Goal: Task Accomplishment & Management: Manage account settings

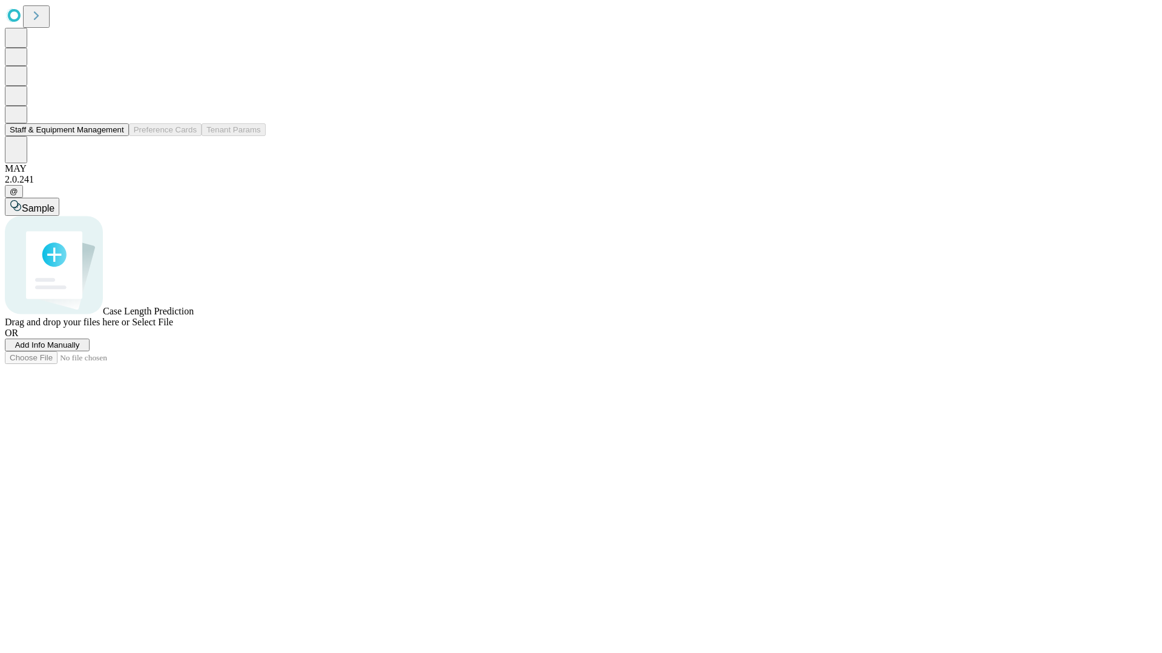
click at [116, 136] on button "Staff & Equipment Management" at bounding box center [67, 129] width 124 height 13
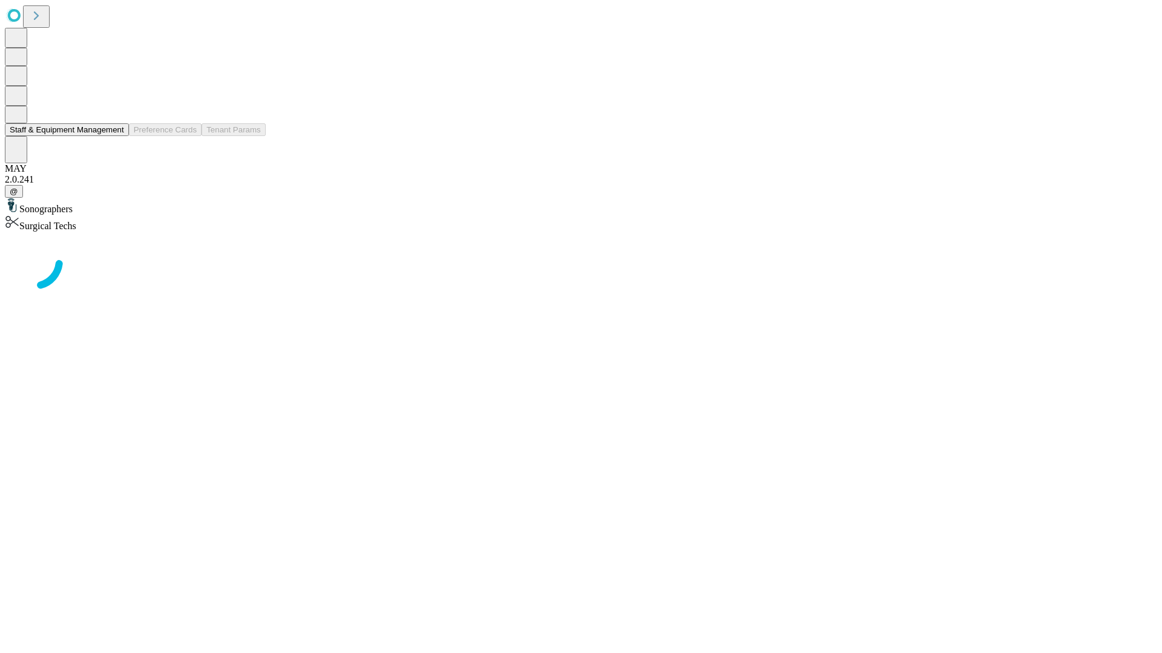
click at [116, 136] on button "Staff & Equipment Management" at bounding box center [67, 129] width 124 height 13
